Goal: Communication & Community: Share content

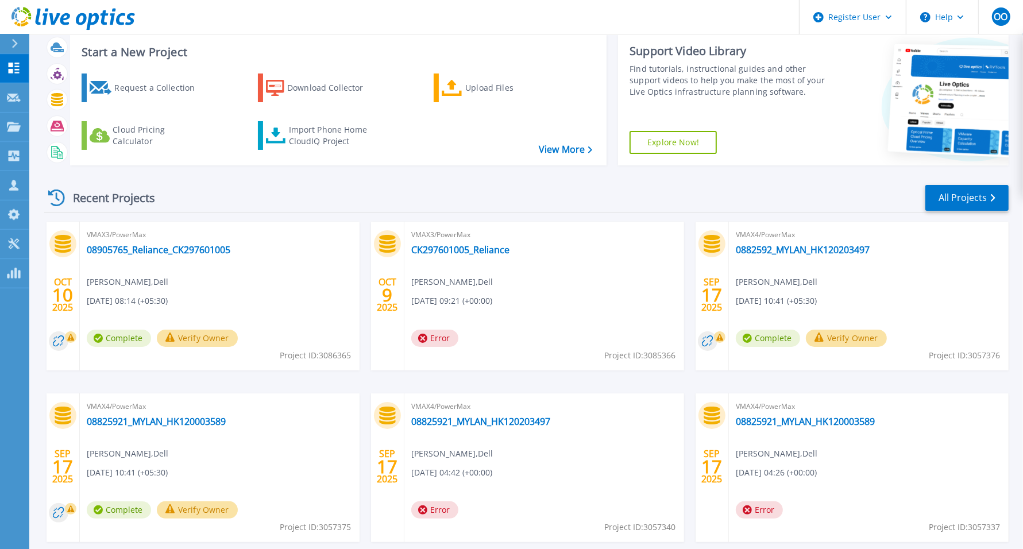
scroll to position [33, 0]
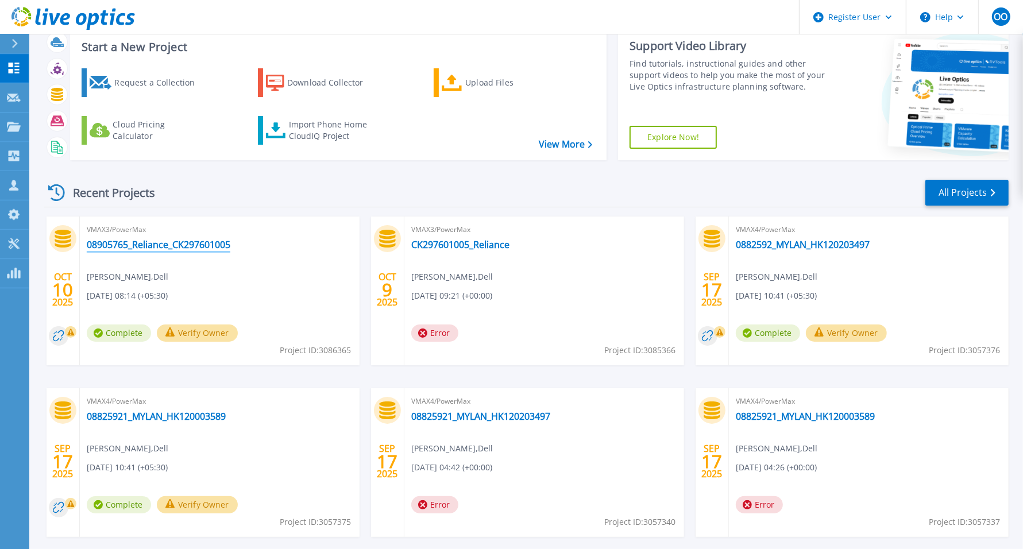
click at [196, 244] on link "08905765_Reliance_CK297601005" at bounding box center [159, 244] width 144 height 11
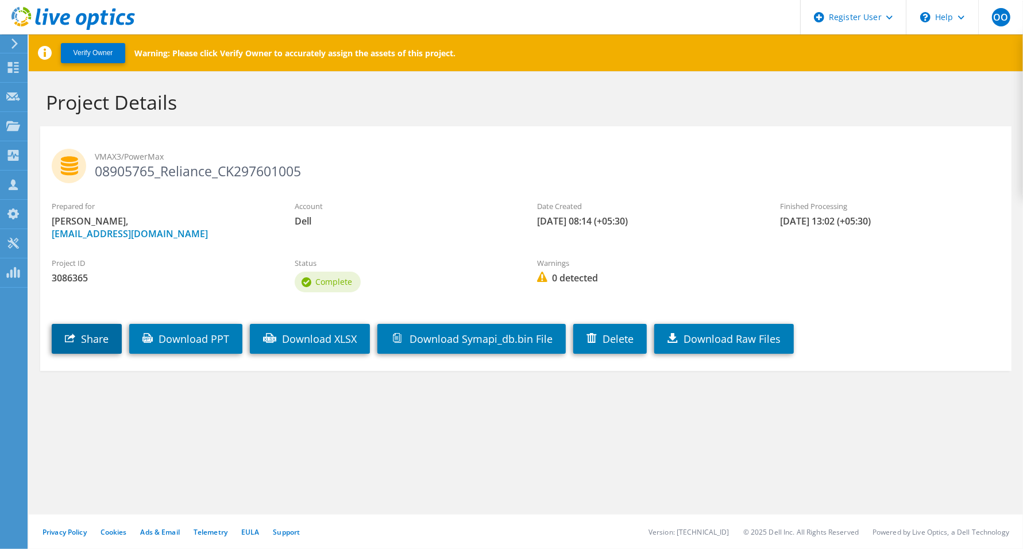
click at [95, 328] on link "Share" at bounding box center [87, 339] width 70 height 30
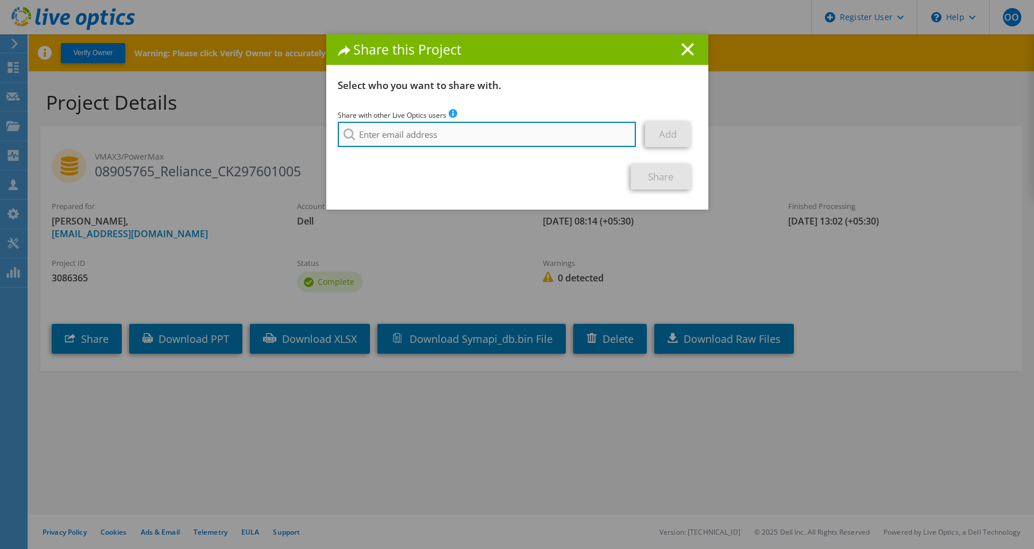
click at [412, 138] on input "search" at bounding box center [487, 134] width 299 height 25
click at [399, 146] on input "search" at bounding box center [487, 134] width 299 height 25
paste input "Mudassir.Hussain@Dell.com"
type input "Mudassir.Hussain@Dell.com"
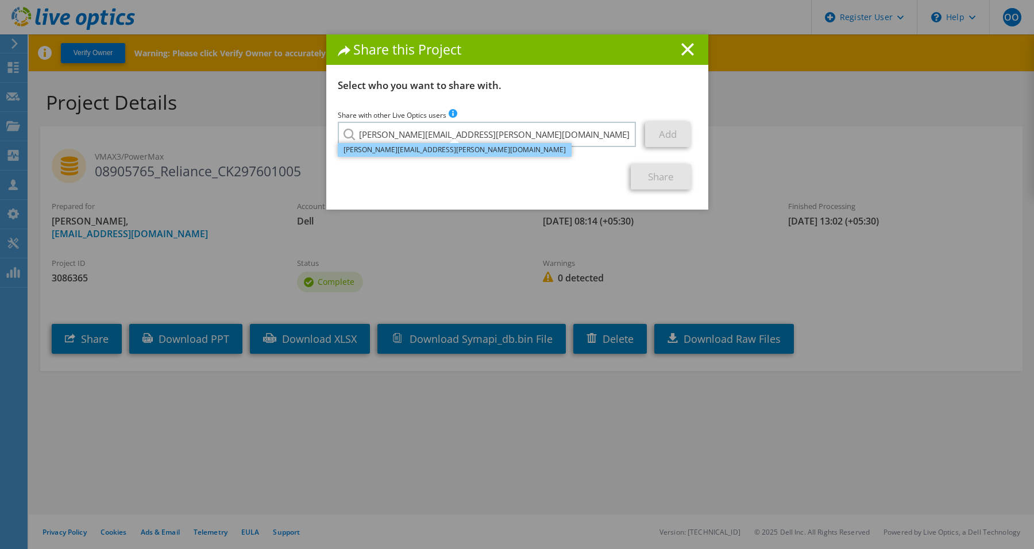
click at [411, 152] on li "Mudassir.Hussain@Dell.com" at bounding box center [455, 150] width 234 height 14
click at [654, 132] on link "Add" at bounding box center [667, 134] width 45 height 25
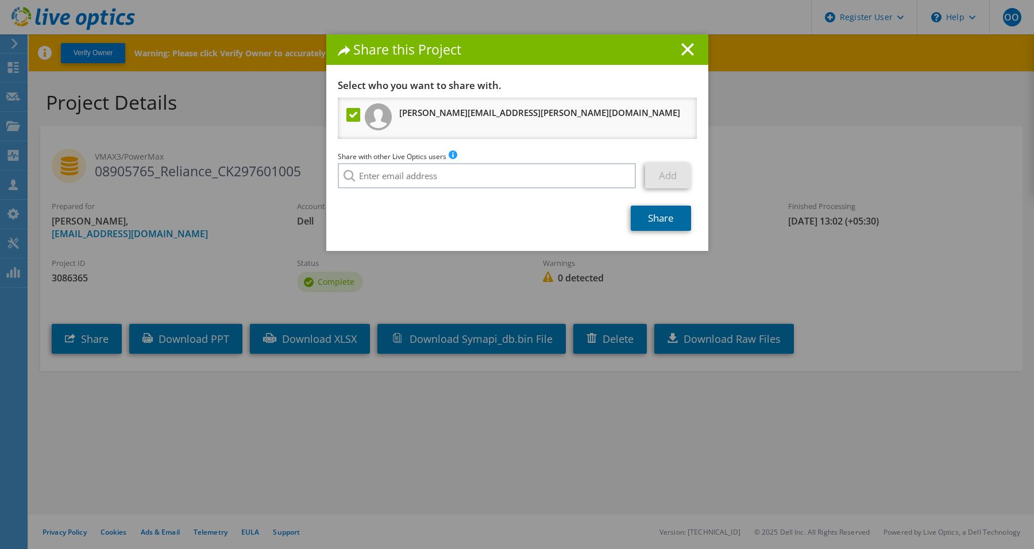
click at [645, 210] on link "Share" at bounding box center [661, 218] width 60 height 25
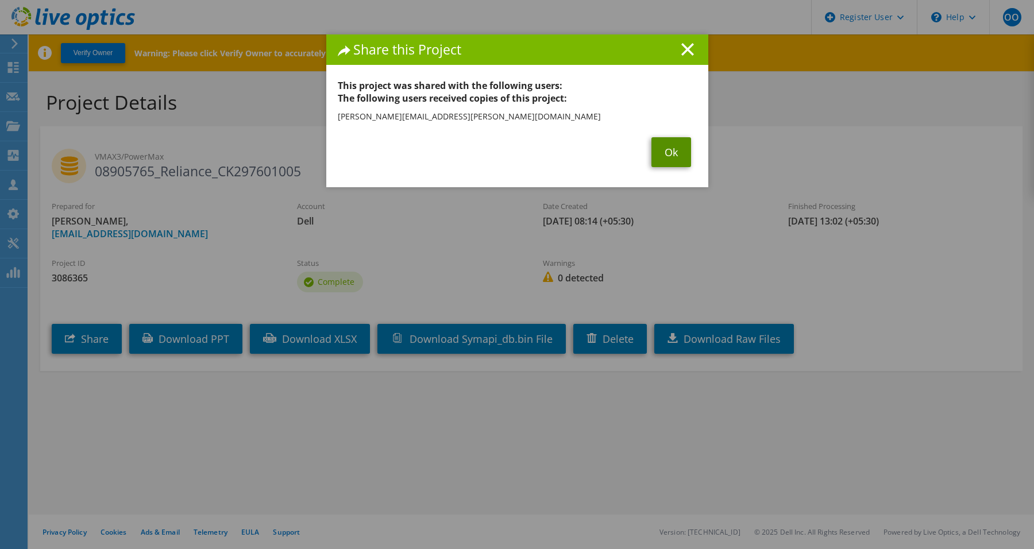
click at [669, 155] on link "Ok" at bounding box center [671, 152] width 40 height 30
